Goal: Find contact information: Find contact information

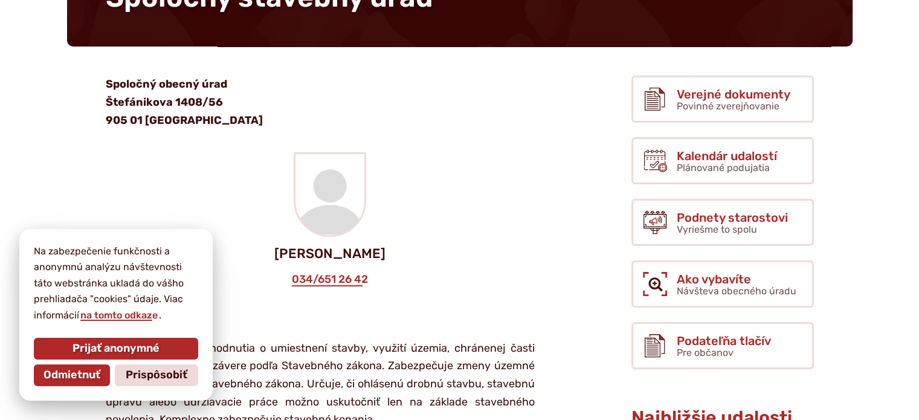
scroll to position [181, 0]
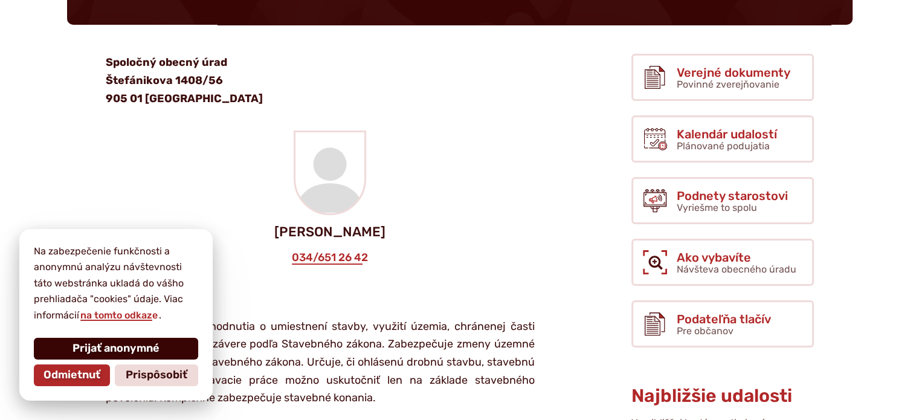
click at [89, 349] on span "Prijať anonymné" at bounding box center [115, 348] width 87 height 13
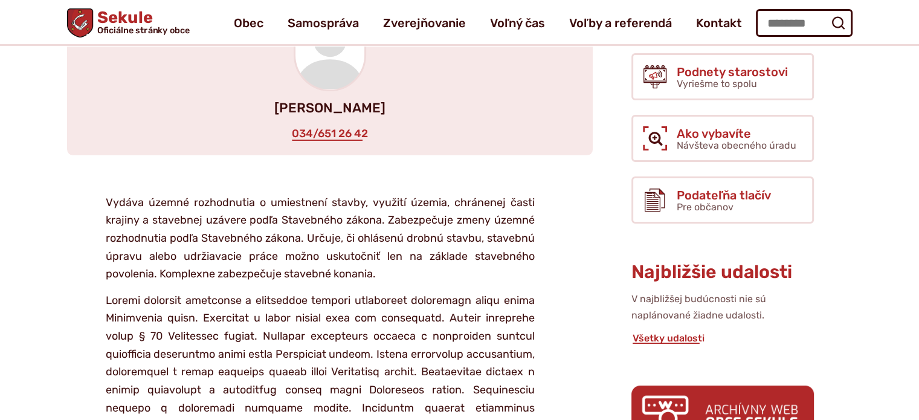
scroll to position [242, 0]
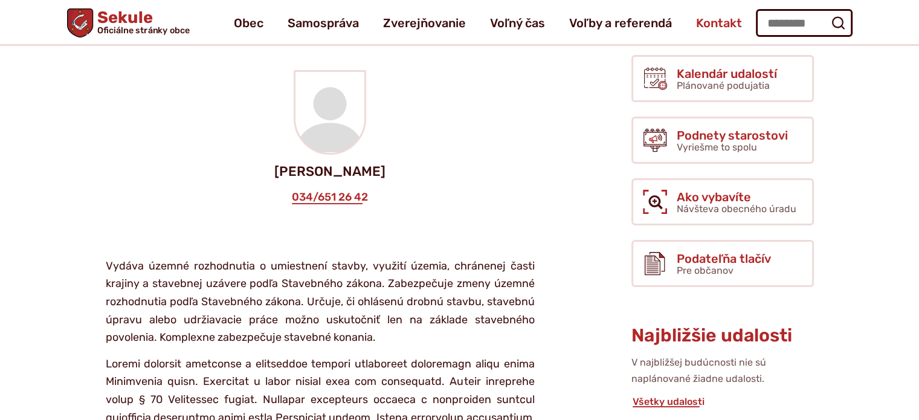
click at [706, 25] on span "Kontakt" at bounding box center [719, 23] width 46 height 34
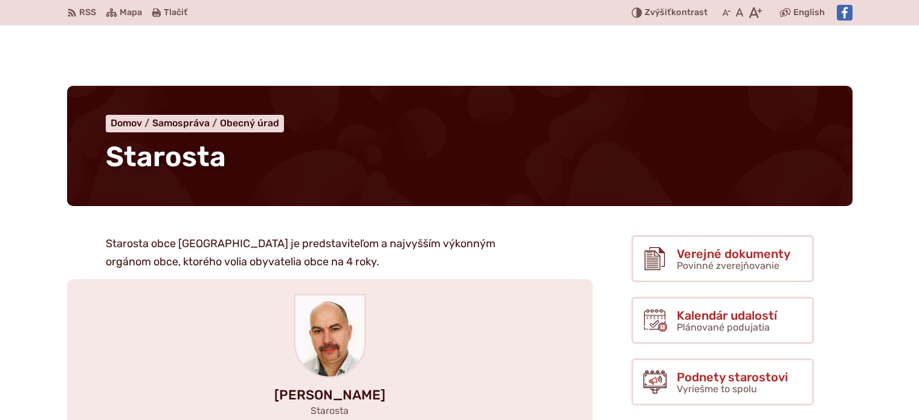
scroll to position [121, 0]
